Goal: Find specific page/section: Find specific page/section

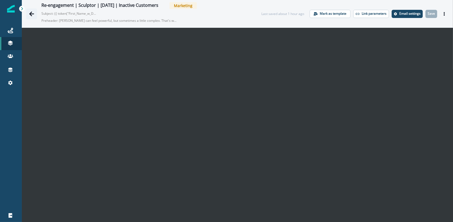
click at [34, 14] on icon "Go back" at bounding box center [31, 13] width 5 height 5
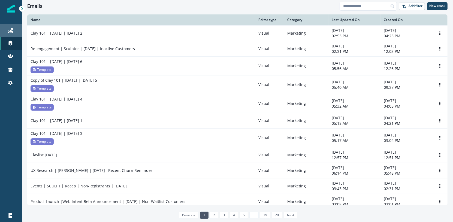
click at [4, 33] on div "Journeys" at bounding box center [10, 30] width 17 height 7
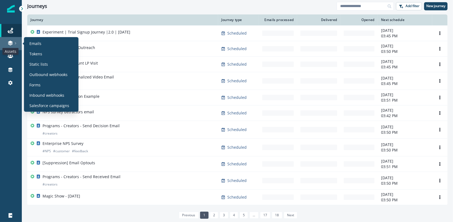
click at [8, 40] on icon at bounding box center [10, 42] width 5 height 5
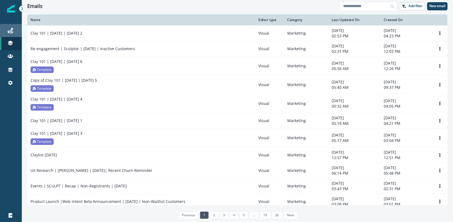
click at [15, 35] on link "Journeys" at bounding box center [11, 30] width 22 height 13
